Goal: Information Seeking & Learning: Learn about a topic

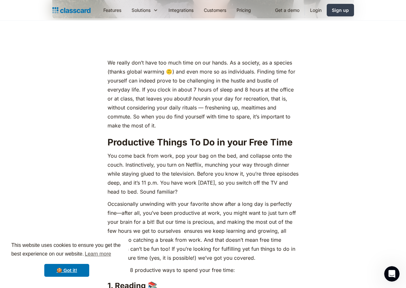
scroll to position [295, 0]
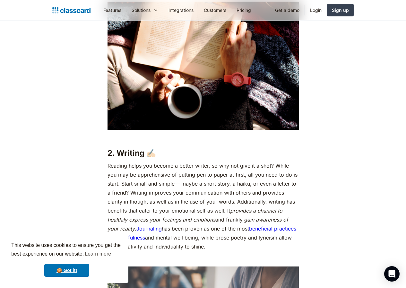
scroll to position [582, 0]
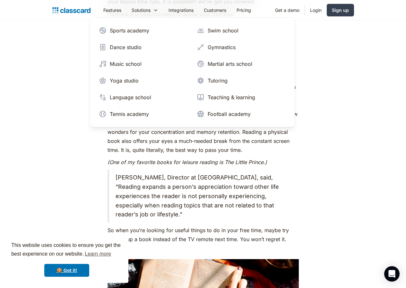
scroll to position [222, 0]
